Goal: Transaction & Acquisition: Purchase product/service

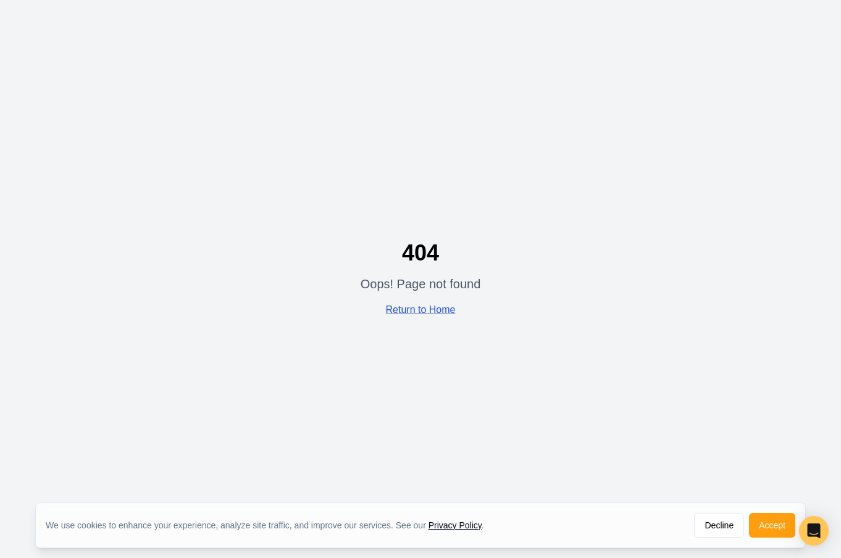
click at [397, 311] on link "Return to Home" at bounding box center [421, 309] width 70 height 10
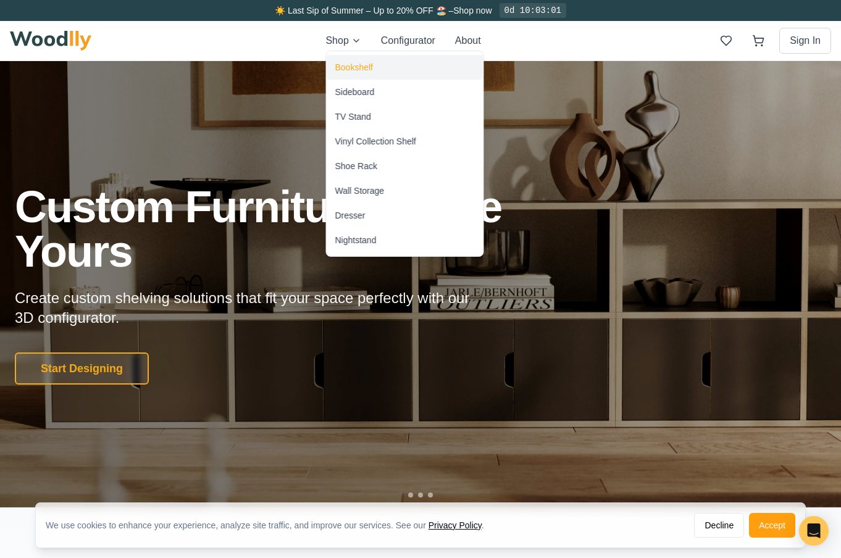
click at [346, 64] on div "Bookshelf" at bounding box center [354, 67] width 38 height 12
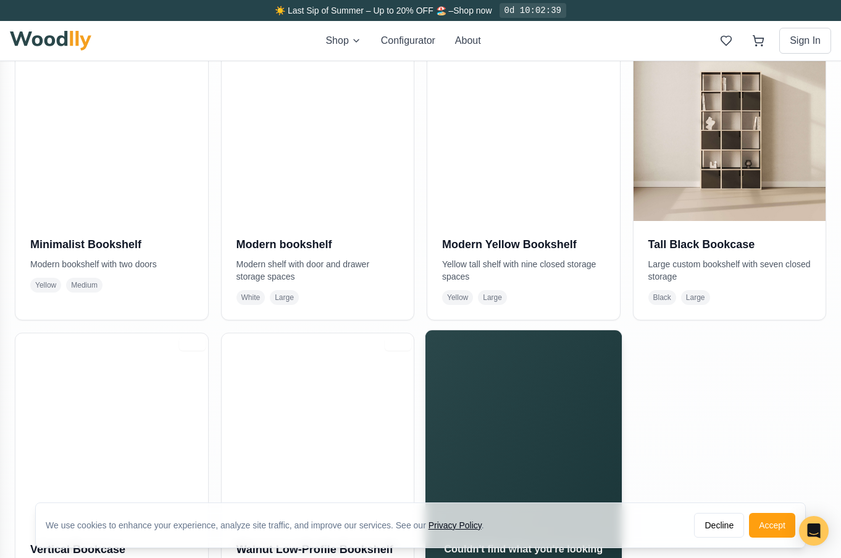
scroll to position [603, 0]
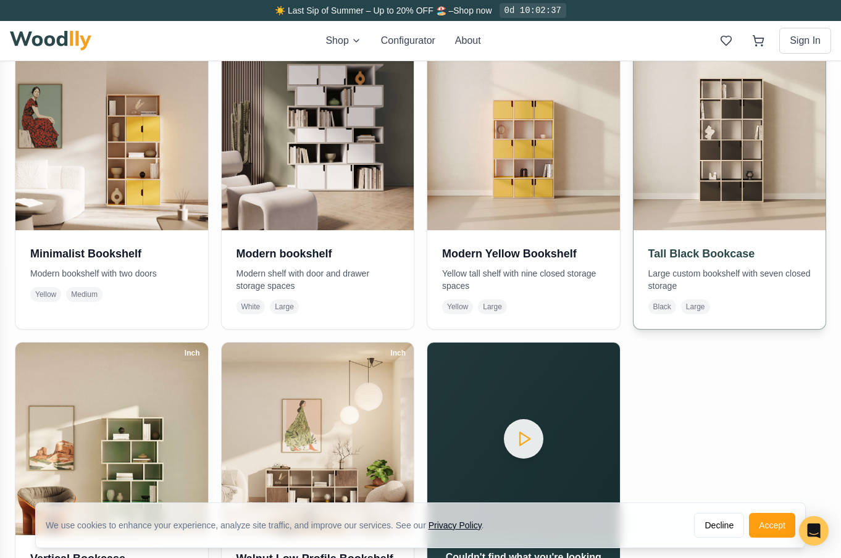
click at [726, 162] on img at bounding box center [730, 134] width 202 height 202
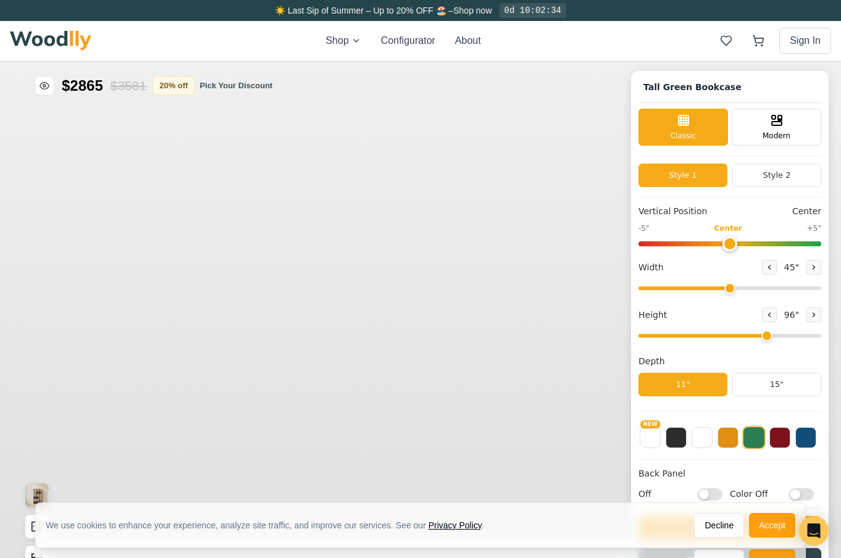
type input "45"
type input "6"
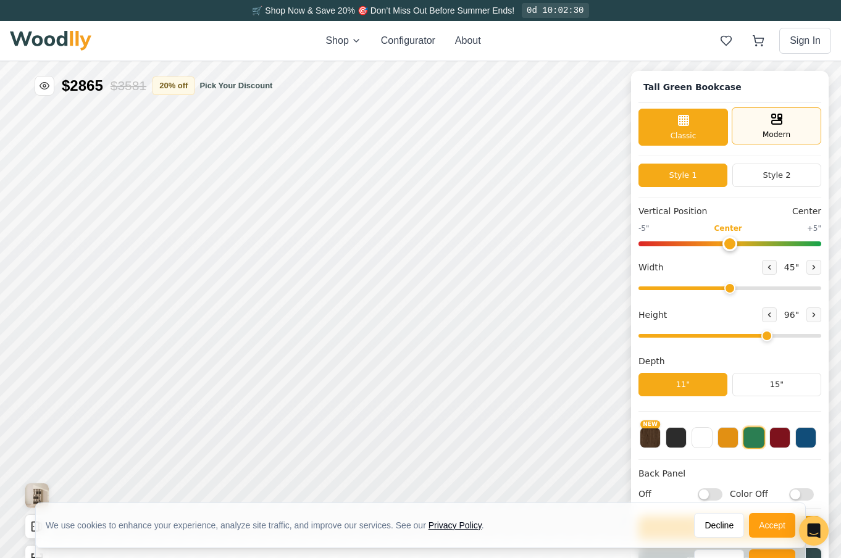
click at [781, 136] on span "Modern" at bounding box center [777, 134] width 28 height 11
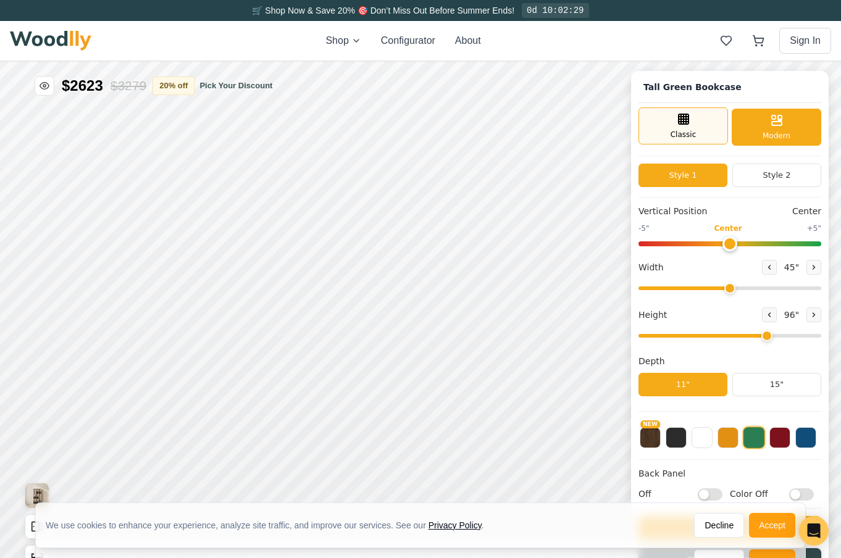
click at [683, 126] on icon at bounding box center [683, 119] width 15 height 15
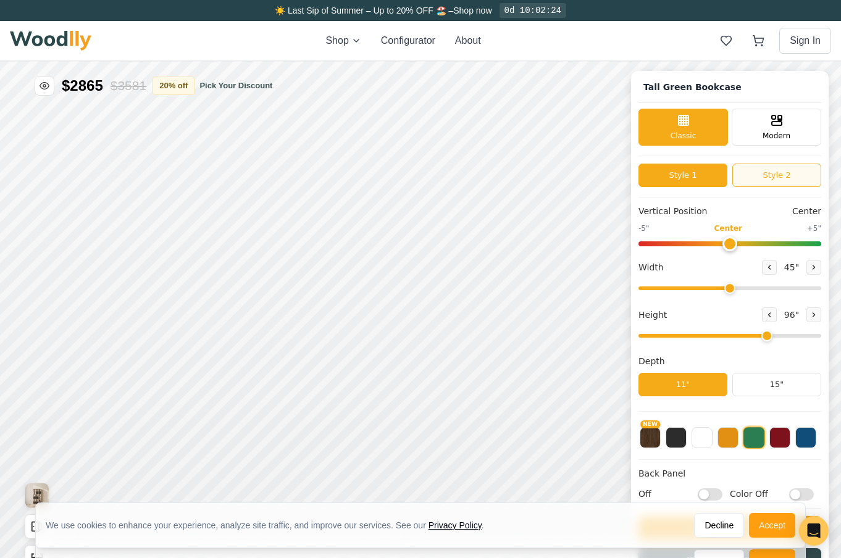
click at [763, 176] on button "Style 2" at bounding box center [776, 175] width 89 height 23
click at [690, 175] on button "Style 1" at bounding box center [683, 175] width 89 height 23
click at [757, 180] on button "Style 2" at bounding box center [776, 175] width 89 height 23
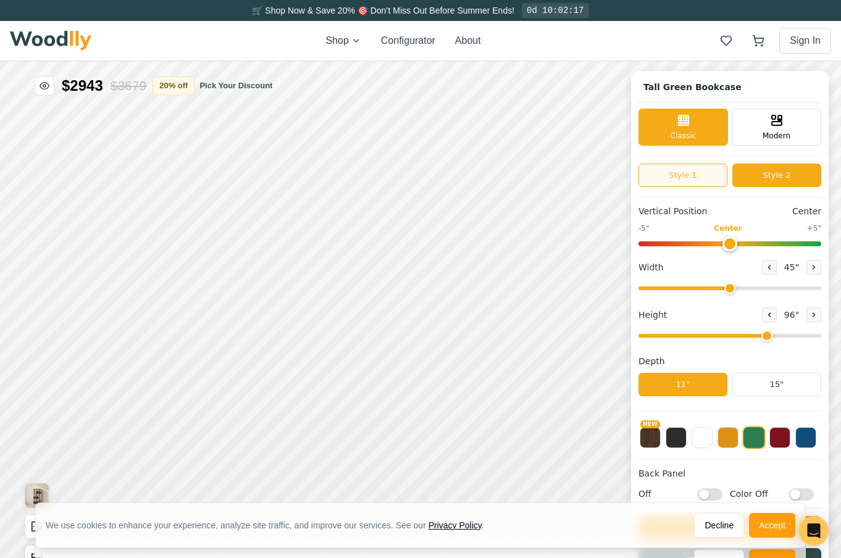
click at [695, 177] on button "Style 1" at bounding box center [683, 175] width 89 height 23
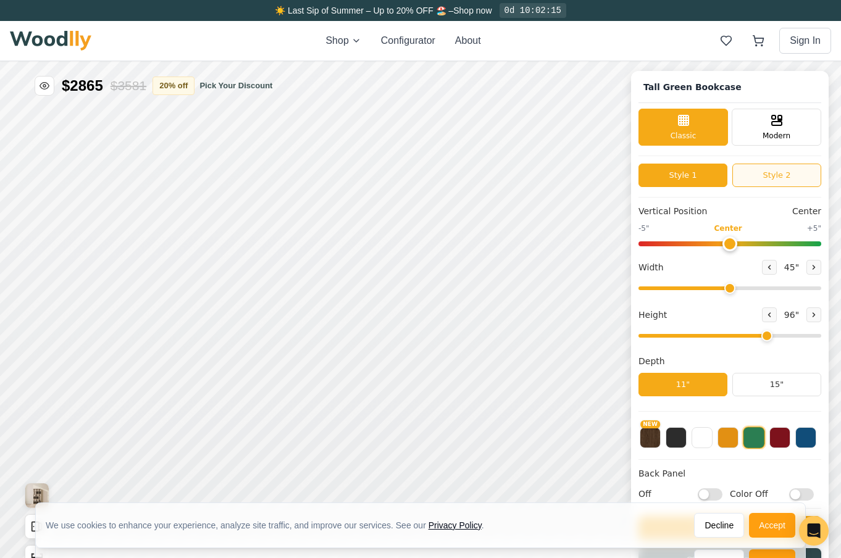
click at [774, 184] on button "Style 2" at bounding box center [776, 175] width 89 height 23
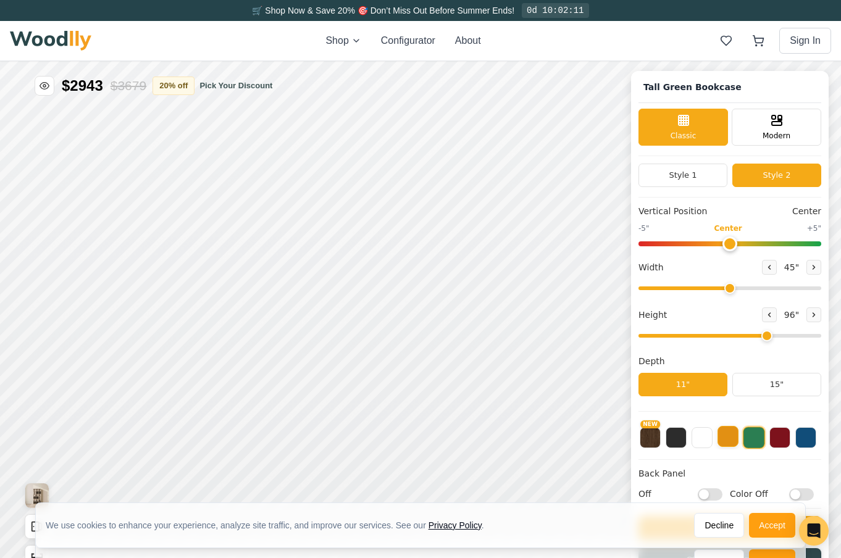
click at [728, 441] on button at bounding box center [728, 436] width 21 height 21
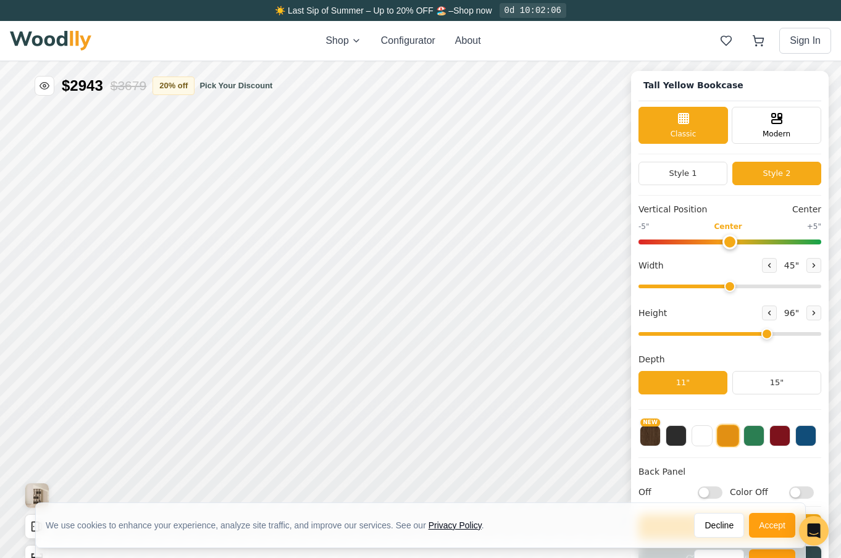
click at [764, 388] on button "15"" at bounding box center [776, 382] width 89 height 23
click at [699, 374] on button "11"" at bounding box center [683, 382] width 89 height 23
click at [767, 382] on button "15"" at bounding box center [776, 382] width 89 height 23
